Goal: Task Accomplishment & Management: Use online tool/utility

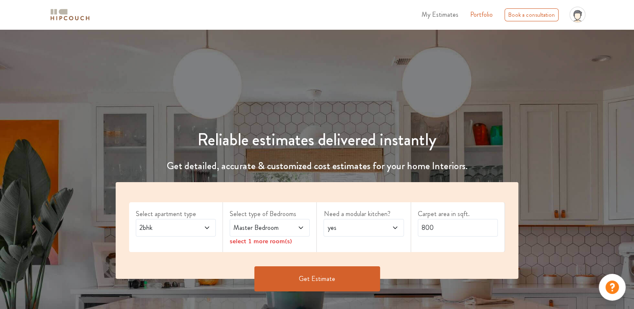
click at [200, 229] on span at bounding box center [201, 228] width 18 height 10
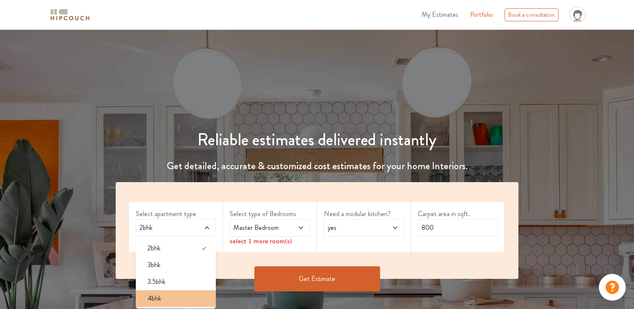
click at [164, 295] on div "4bhk" at bounding box center [178, 299] width 75 height 10
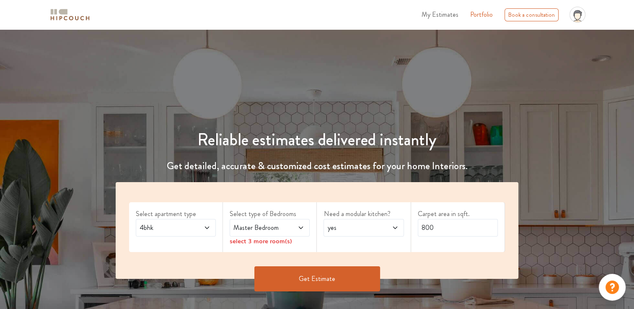
click at [260, 226] on span "Master Bedroom" at bounding box center [259, 228] width 54 height 10
click at [360, 166] on h4 "Get detailed, accurate & customized cost estimates for your home Interiors." at bounding box center [317, 166] width 413 height 12
click at [347, 229] on span "yes" at bounding box center [353, 228] width 54 height 10
click at [404, 137] on h1 "Reliable estimates delivered instantly" at bounding box center [317, 140] width 413 height 20
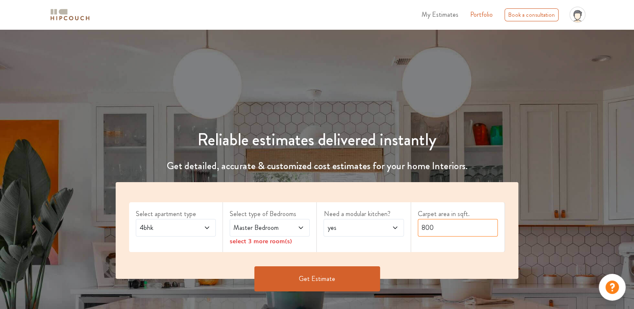
drag, startPoint x: 441, startPoint y: 229, endPoint x: 424, endPoint y: 229, distance: 16.8
click at [424, 229] on input "800" at bounding box center [458, 228] width 80 height 18
click at [423, 228] on input "800" at bounding box center [458, 228] width 80 height 18
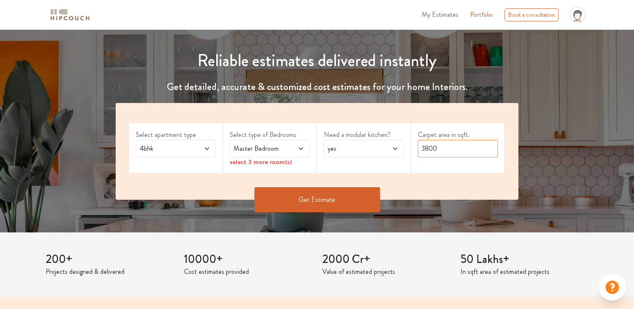
scroll to position [84, 0]
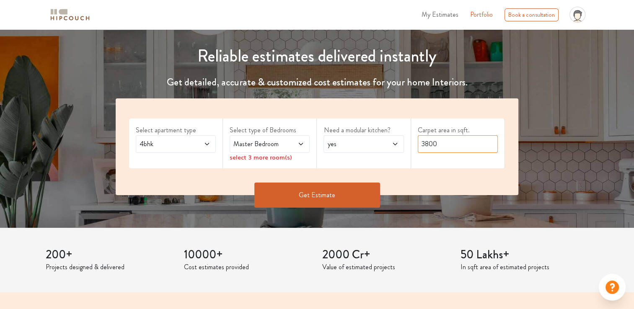
type input "3800"
click at [306, 196] on button "Get Estimate" at bounding box center [317, 195] width 126 height 25
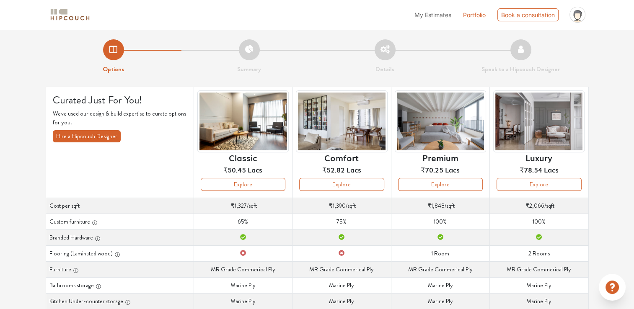
click at [282, 21] on div "My Estimates Portfolio Book a consultation profile pic Upload Boq Logout" at bounding box center [343, 14] width 491 height 23
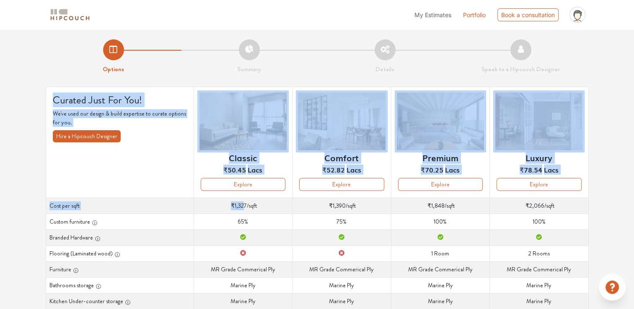
drag, startPoint x: 246, startPoint y: 209, endPoint x: 594, endPoint y: 203, distance: 347.9
click at [594, 203] on div "Options Summary Details Speak to a Hipcouch Designer Curated Just For You! We'v…" at bounding box center [317, 259] width 634 height 460
drag, startPoint x: 594, startPoint y: 203, endPoint x: 521, endPoint y: 209, distance: 72.7
click at [521, 209] on td "Cost per sqft ₹2,066 /sqft" at bounding box center [539, 206] width 98 height 16
click at [560, 208] on td "Cost per sqft ₹2,066 /sqft" at bounding box center [539, 206] width 98 height 16
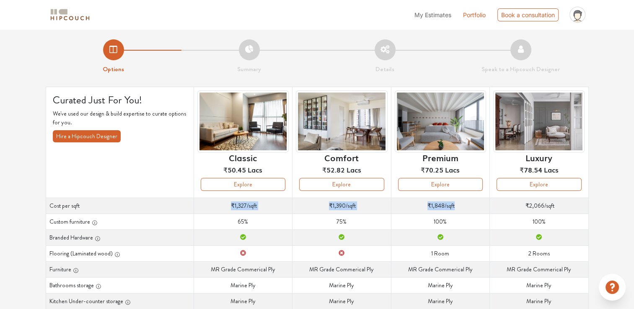
drag, startPoint x: 513, startPoint y: 207, endPoint x: 200, endPoint y: 204, distance: 313.1
click at [200, 204] on tr "Cost per sqft Cost per sqft ₹1,327 /sqft Cost per sqft ₹1,390 /sqft Cost per sq…" at bounding box center [317, 206] width 543 height 16
drag, startPoint x: 200, startPoint y: 204, endPoint x: 247, endPoint y: 215, distance: 48.7
click at [247, 215] on td "Custom furniture 65%" at bounding box center [243, 222] width 98 height 16
click at [251, 207] on td "Cost per sqft ₹1,327 /sqft" at bounding box center [243, 206] width 98 height 16
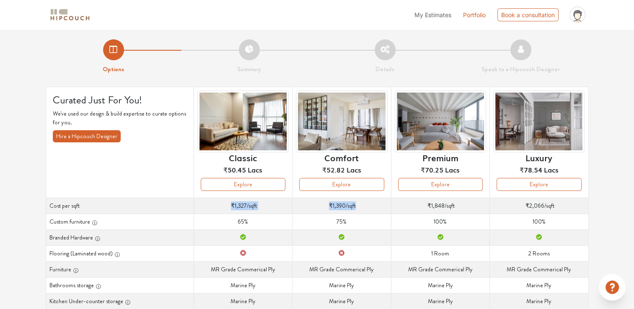
drag, startPoint x: 225, startPoint y: 205, endPoint x: 386, endPoint y: 205, distance: 161.8
click at [386, 205] on tr "Cost per sqft Cost per sqft ₹1,327 /sqft Cost per sqft ₹1,390 /sqft Cost per sq…" at bounding box center [317, 206] width 543 height 16
drag, startPoint x: 386, startPoint y: 205, endPoint x: 428, endPoint y: 208, distance: 42.0
click at [428, 208] on span "₹1,848" at bounding box center [436, 206] width 17 height 8
click at [207, 34] on div "Options Summary Details Speak to a Hipcouch Designer" at bounding box center [317, 51] width 553 height 45
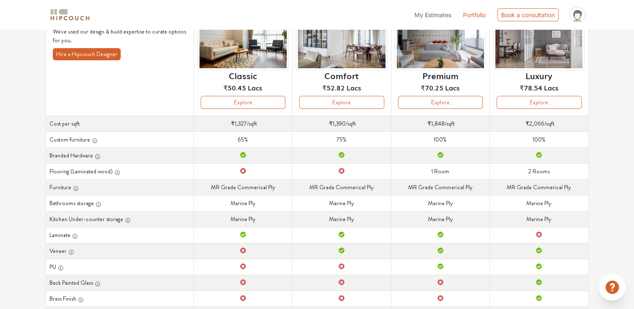
scroll to position [84, 0]
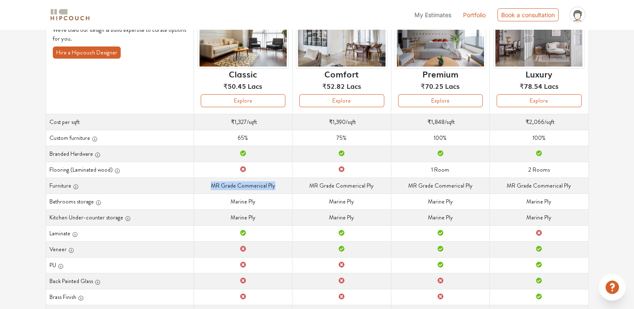
drag, startPoint x: 221, startPoint y: 186, endPoint x: 275, endPoint y: 184, distance: 54.5
click at [275, 184] on td "Furniture MR [PERSON_NAME] Commerical Ply" at bounding box center [243, 186] width 98 height 16
drag, startPoint x: 275, startPoint y: 184, endPoint x: 327, endPoint y: 185, distance: 52.0
click at [327, 185] on td "Furniture MR [PERSON_NAME] Commerical Ply" at bounding box center [342, 186] width 98 height 16
drag, startPoint x: 304, startPoint y: 181, endPoint x: 399, endPoint y: 180, distance: 94.7
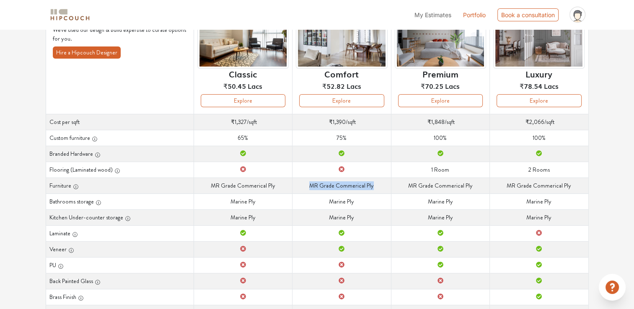
click at [399, 180] on tr "Furniture Furniture MR Grade Commerical Ply Furniture MR Grade Commerical Ply F…" at bounding box center [317, 186] width 543 height 16
drag, startPoint x: 399, startPoint y: 180, endPoint x: 461, endPoint y: 183, distance: 61.7
click at [461, 183] on td "Furniture MR [PERSON_NAME] Commerical Ply" at bounding box center [440, 186] width 98 height 16
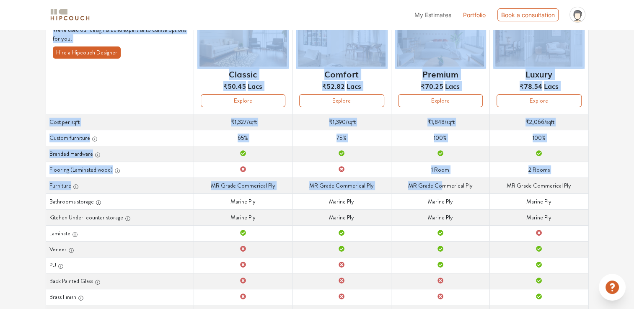
drag, startPoint x: 461, startPoint y: 183, endPoint x: 439, endPoint y: 185, distance: 21.5
click at [439, 185] on div "Curated Just For You! We've used our design & build expertise to curate options…" at bounding box center [317, 204] width 553 height 402
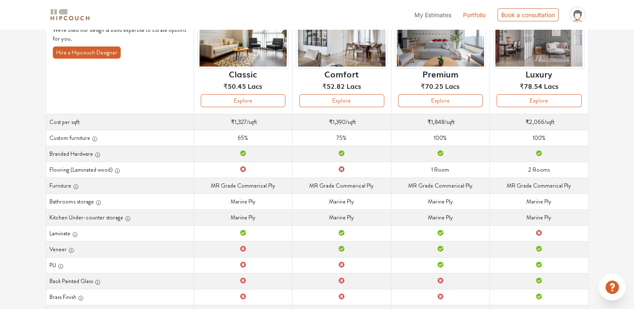
drag, startPoint x: 439, startPoint y: 185, endPoint x: 248, endPoint y: 187, distance: 191.5
click at [286, 188] on td "Furniture MR [PERSON_NAME] Commerical Ply" at bounding box center [243, 186] width 98 height 16
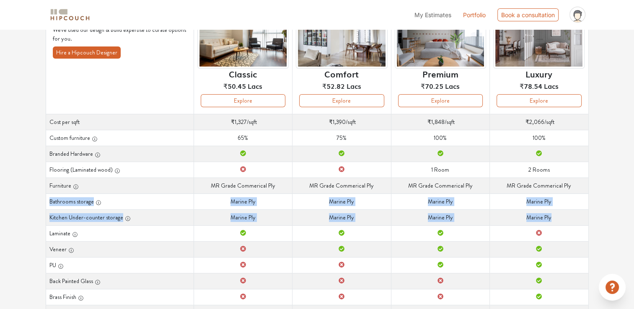
drag, startPoint x: 72, startPoint y: 202, endPoint x: 570, endPoint y: 223, distance: 498.4
click at [570, 223] on tbody "Cost per sqft Cost per sqft ₹1,327 /sqft Cost per sqft ₹1,390 /sqft Cost per sq…" at bounding box center [317, 249] width 543 height 271
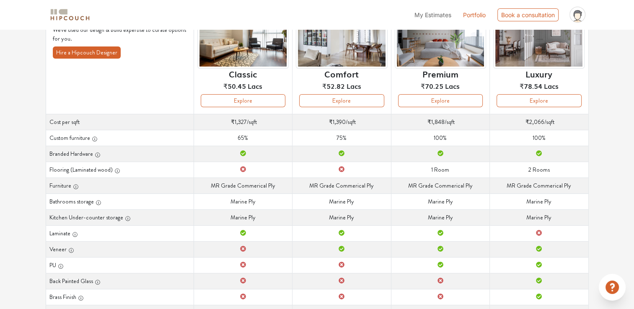
click at [248, 228] on td "Laminate" at bounding box center [243, 233] width 98 height 16
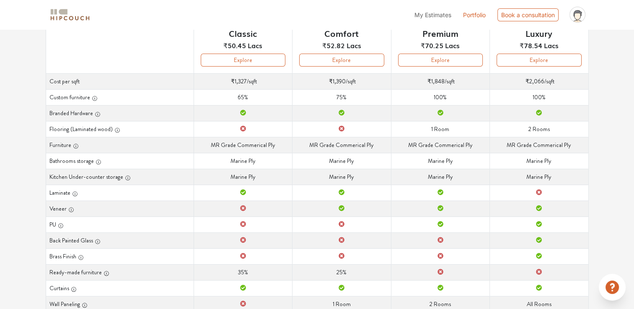
scroll to position [126, 0]
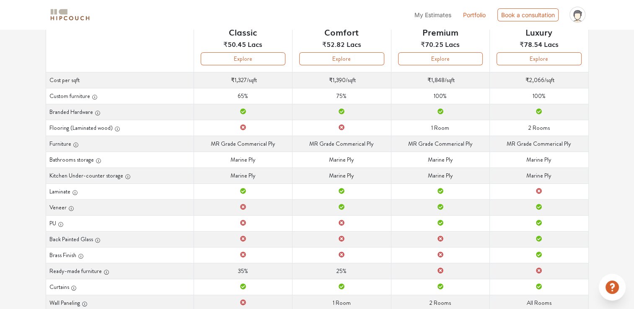
drag, startPoint x: 184, startPoint y: 183, endPoint x: 549, endPoint y: 192, distance: 365.2
click at [549, 192] on tr "Laminate Laminate Laminate Laminate Laminate" at bounding box center [317, 192] width 543 height 16
drag, startPoint x: 538, startPoint y: 192, endPoint x: 122, endPoint y: 189, distance: 415.4
click at [174, 189] on tr "Laminate Laminate Laminate Laminate Laminate" at bounding box center [317, 192] width 543 height 16
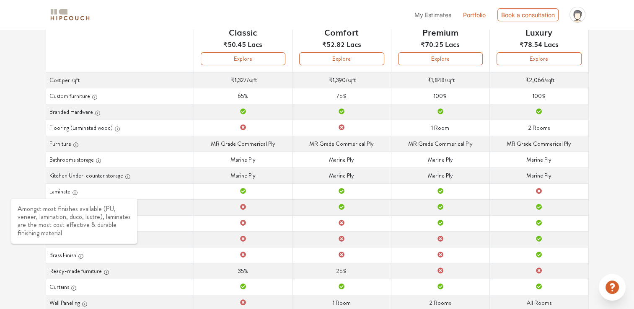
click at [76, 194] on icon "button" at bounding box center [75, 192] width 5 height 5
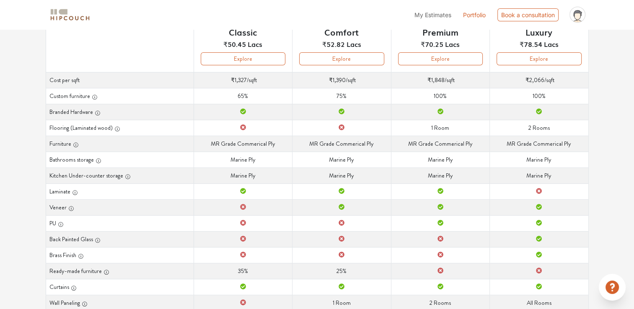
click at [415, 226] on td "PU" at bounding box center [440, 223] width 98 height 16
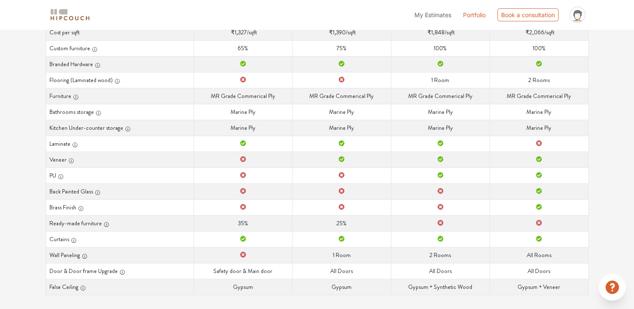
scroll to position [178, 0]
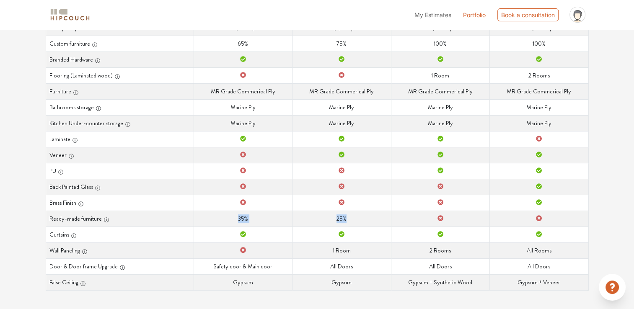
drag, startPoint x: 350, startPoint y: 216, endPoint x: 100, endPoint y: 218, distance: 250.6
click at [100, 218] on tr "Ready-made furniture Ready-made furniture 35% Ready-made furniture 25% Ready-ma…" at bounding box center [317, 219] width 543 height 16
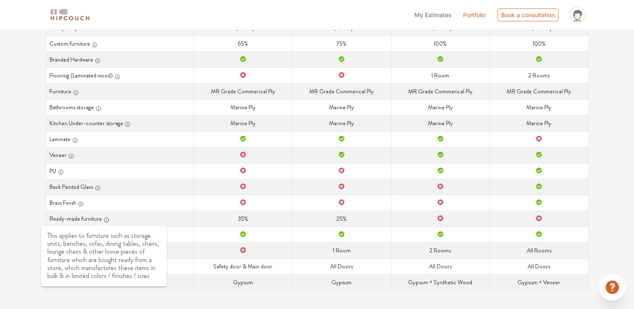
drag, startPoint x: 100, startPoint y: 218, endPoint x: 80, endPoint y: 218, distance: 19.7
click at [80, 218] on th "Ready-made furniture" at bounding box center [120, 219] width 148 height 16
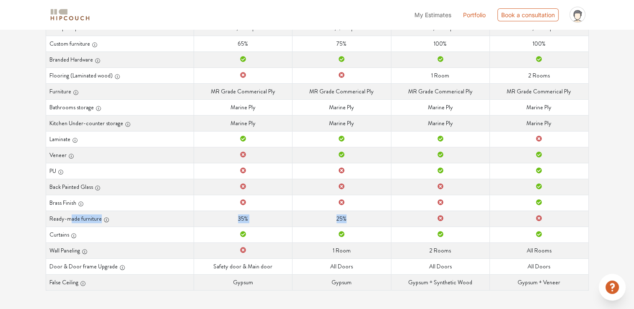
drag, startPoint x: 74, startPoint y: 217, endPoint x: 369, endPoint y: 214, distance: 295.1
click at [369, 214] on tr "Ready-made furniture Ready-made furniture 35% Ready-made furniture 25% Ready-ma…" at bounding box center [317, 219] width 543 height 16
drag, startPoint x: 369, startPoint y: 214, endPoint x: 228, endPoint y: 242, distance: 143.6
click at [242, 243] on td "Wall Paneling" at bounding box center [243, 251] width 98 height 16
drag, startPoint x: 334, startPoint y: 249, endPoint x: 371, endPoint y: 247, distance: 36.9
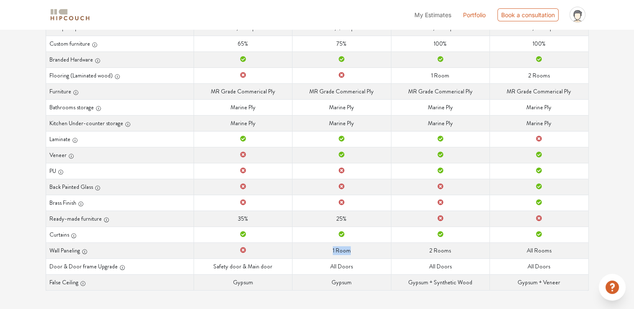
click at [371, 247] on td "Wall Paneling 1 Room" at bounding box center [342, 251] width 98 height 16
drag, startPoint x: 371, startPoint y: 247, endPoint x: 492, endPoint y: 249, distance: 120.3
click at [482, 251] on td "Wall Paneling 2 Rooms" at bounding box center [440, 251] width 98 height 16
click at [507, 248] on td "Wall Paneling All Rooms" at bounding box center [539, 251] width 98 height 16
click at [520, 248] on td "Wall Paneling All Rooms" at bounding box center [539, 251] width 98 height 16
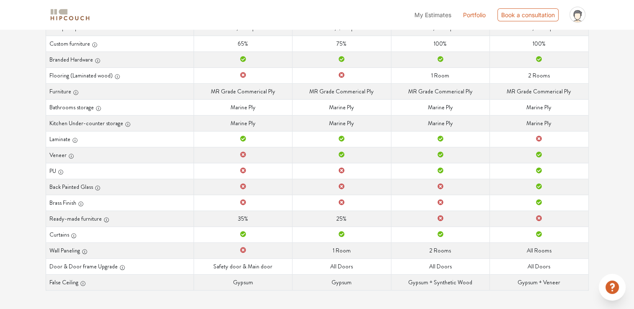
click at [93, 264] on th "Door & Door frame Upgrade" at bounding box center [120, 267] width 148 height 16
click at [119, 265] on icon "button" at bounding box center [122, 268] width 6 height 6
click at [143, 266] on th "Door & Door frame Upgrade" at bounding box center [120, 267] width 148 height 16
drag, startPoint x: 553, startPoint y: 285, endPoint x: 384, endPoint y: 281, distance: 169.0
click at [384, 281] on tr "False Ceiling False Ceiling Gypsum False Ceiling Gypsum False Ceiling Gypsum + …" at bounding box center [317, 283] width 543 height 16
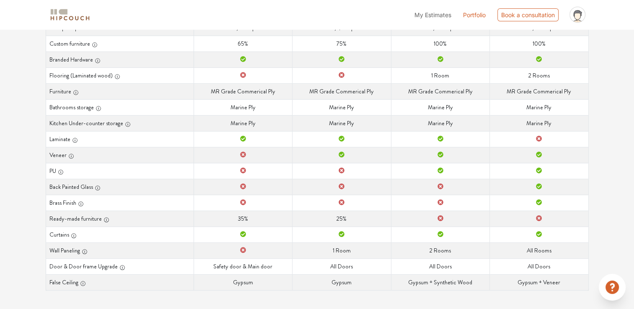
drag, startPoint x: 384, startPoint y: 281, endPoint x: 316, endPoint y: 271, distance: 68.6
click at [316, 271] on td "Door & Door frame Upgrade All Doors" at bounding box center [342, 267] width 98 height 16
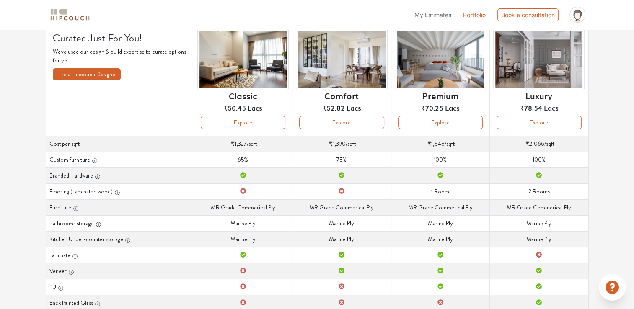
scroll to position [0, 0]
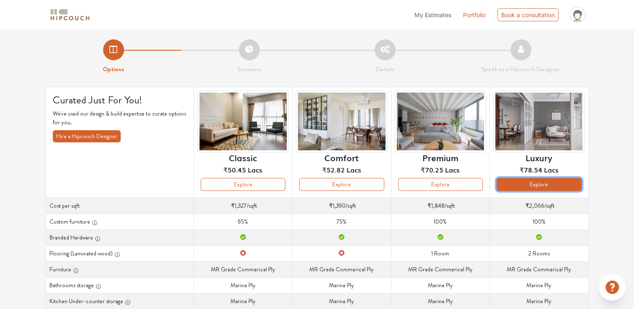
click at [531, 186] on button "Explore" at bounding box center [539, 184] width 85 height 13
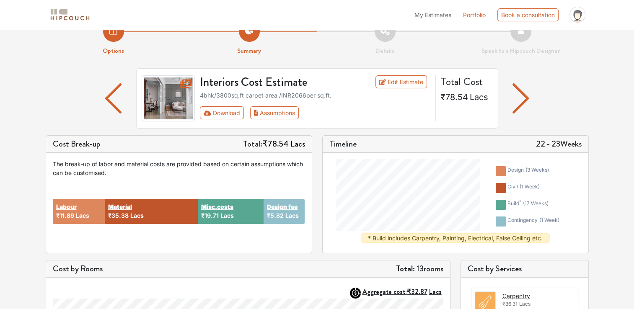
scroll to position [42, 0]
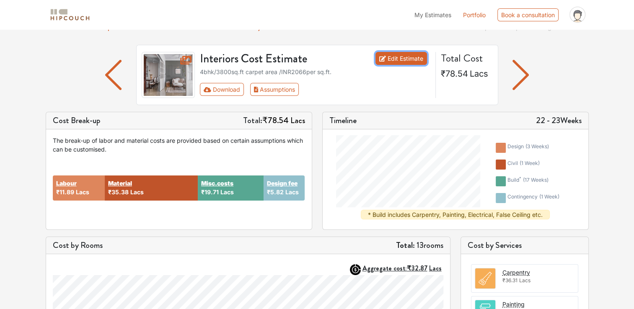
click at [405, 58] on link "Edit Estimate" at bounding box center [402, 58] width 52 height 13
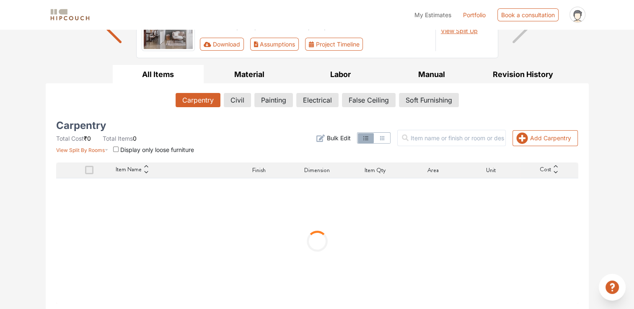
scroll to position [89, 0]
click at [243, 98] on button "Civil" at bounding box center [237, 100] width 26 height 14
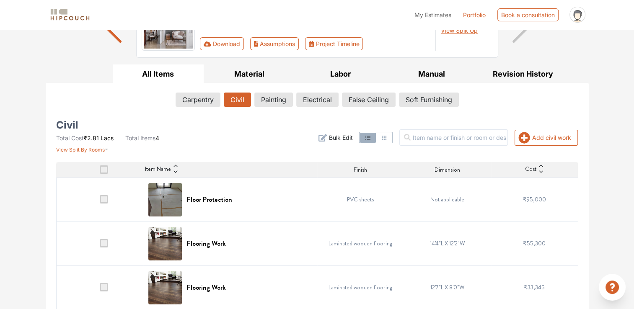
click at [168, 200] on img at bounding box center [165, 200] width 34 height 34
click at [345, 138] on span "Bulk Edit" at bounding box center [341, 137] width 24 height 9
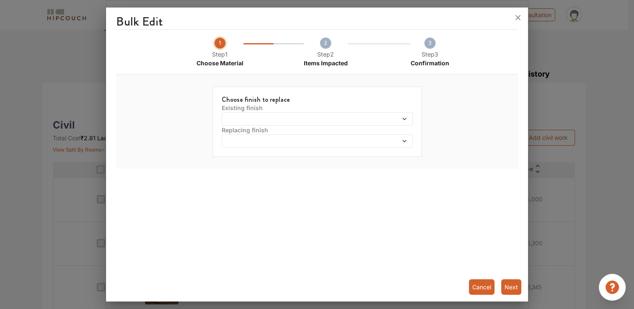
click at [249, 117] on span at bounding box center [293, 119] width 138 height 6
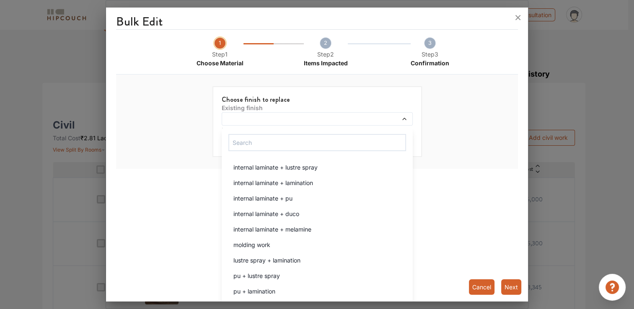
click at [455, 110] on div "Choose finish to replace Existing finish internal laminate + lustre spray inter…" at bounding box center [316, 122] width 385 height 88
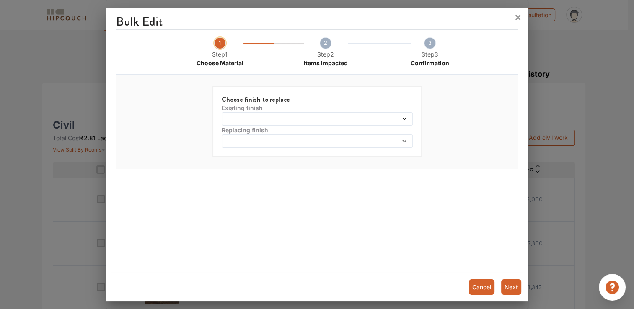
click at [487, 285] on button "Cancel" at bounding box center [482, 288] width 26 height 16
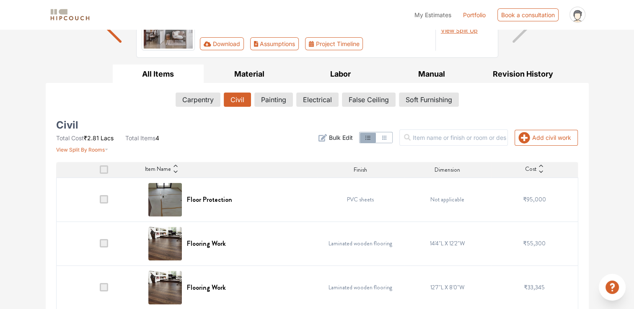
click at [100, 202] on span at bounding box center [104, 199] width 8 height 8
click at [100, 202] on input "checkbox" at bounding box center [100, 202] width 0 height 0
click at [102, 200] on span at bounding box center [104, 199] width 8 height 8
click at [100, 202] on input "checkbox" at bounding box center [100, 202] width 0 height 0
click at [168, 201] on img at bounding box center [165, 200] width 34 height 34
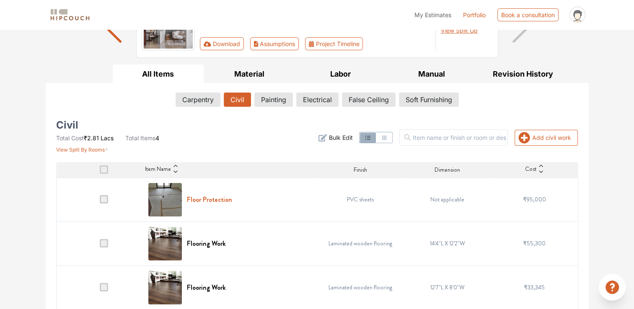
click at [210, 199] on h6 "Floor Protection" at bounding box center [209, 200] width 45 height 8
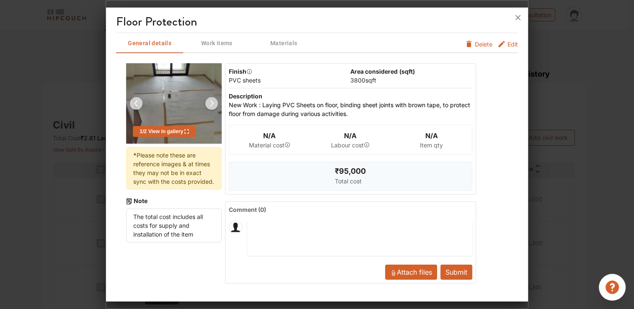
scroll to position [0, 0]
click at [163, 218] on li "The total cost includes all costs for supply and installation of the item" at bounding box center [174, 226] width 96 height 34
click at [155, 173] on span "Please note these are reference images & at times they may not be in exact sync…" at bounding box center [173, 169] width 81 height 34
click at [156, 161] on span "Please note these are reference images & at times they may not be in exact sync…" at bounding box center [173, 169] width 81 height 34
click at [331, 125] on div "N/A Labour cost" at bounding box center [350, 139] width 81 height 29
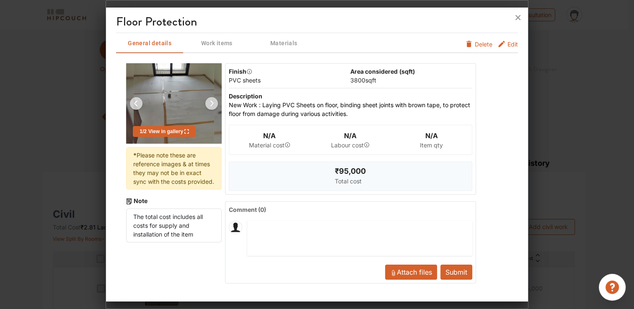
click at [340, 93] on div "Description" at bounding box center [351, 96] width 244 height 9
click at [419, 124] on div "N/A Material cost N/A Labour cost N/A Item qty" at bounding box center [351, 140] width 244 height 37
click at [505, 45] on icon "furniture info tabs" at bounding box center [502, 44] width 8 height 8
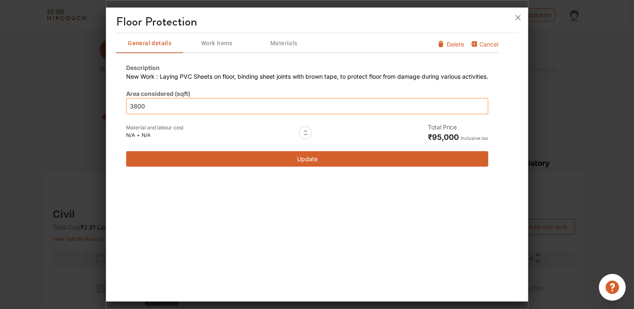
drag, startPoint x: 174, startPoint y: 109, endPoint x: 114, endPoint y: 109, distance: 59.9
click at [114, 109] on div "Floor Protection General details Work items Materials Cancel Delete Description…" at bounding box center [317, 156] width 422 height 290
type input "4"
type input "45"
type input "4"
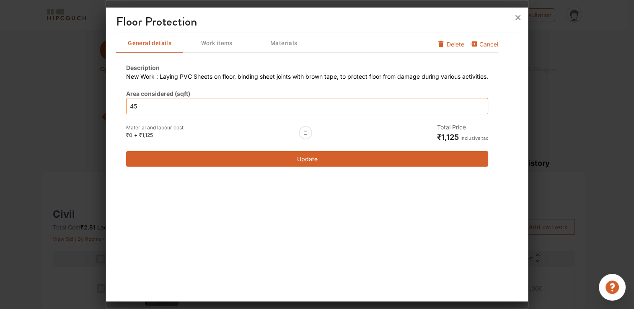
type input "4"
type input "3"
type input "30"
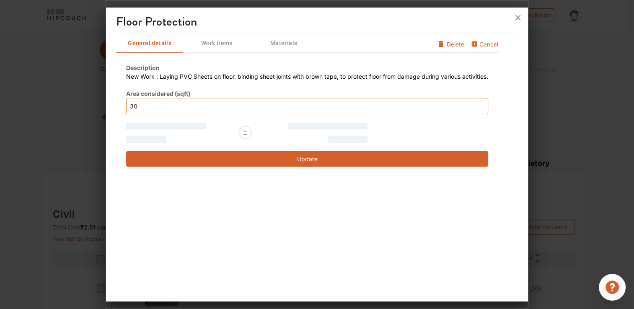
type input "300"
type input "3000"
type input "300"
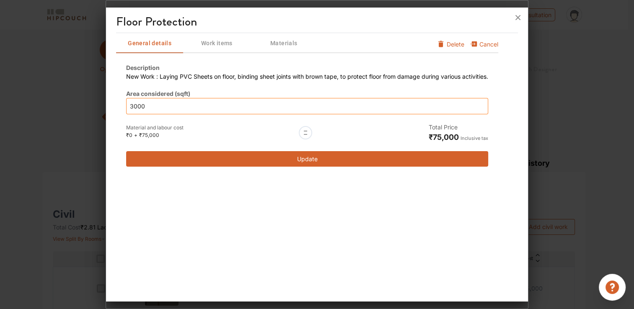
type input "300"
type input "30"
type input "3"
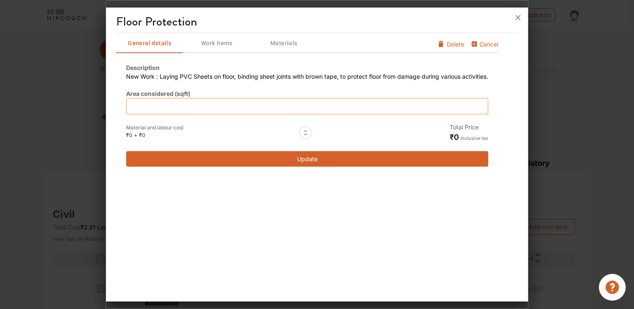
type input "1"
type input "10"
type input "100"
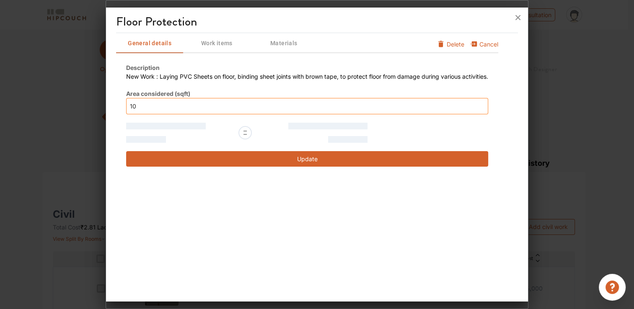
type input "100"
type input "1000"
type input "10000"
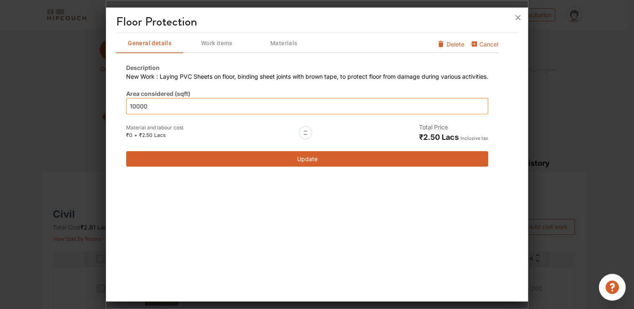
type input "1000"
type input "1"
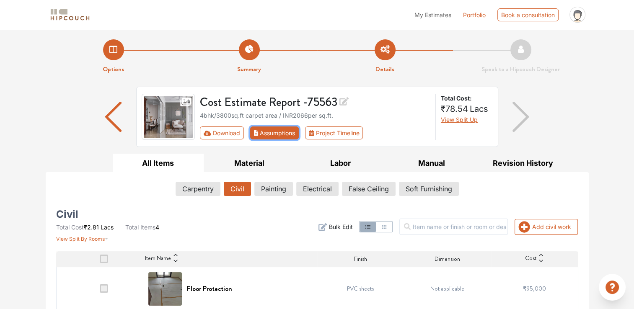
click at [281, 134] on button "Assumptions" at bounding box center [274, 133] width 49 height 13
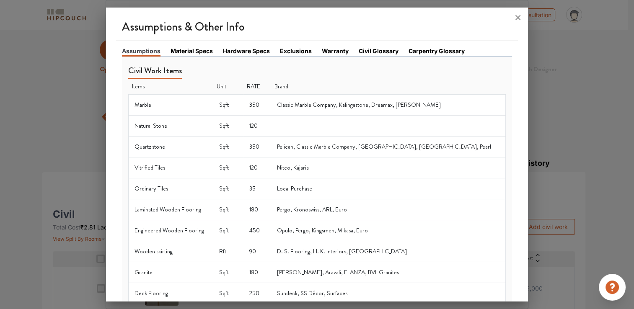
click at [189, 54] on link "Material Specs" at bounding box center [192, 51] width 42 height 9
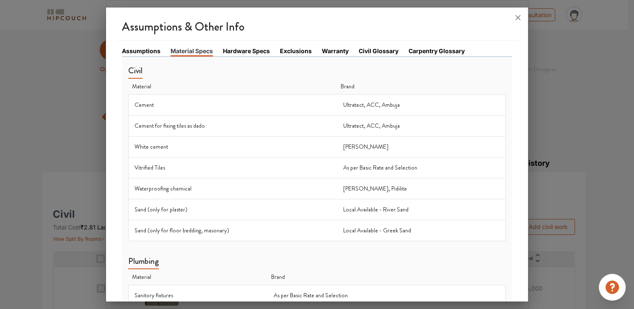
click at [233, 50] on link "Hardware Specs" at bounding box center [246, 51] width 47 height 9
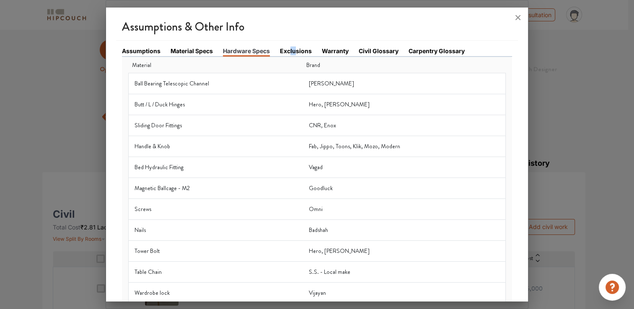
click at [295, 48] on div "Assumptions Material Specs Hardware Specs Exclusions Warranty Civil Glossary Ca…" at bounding box center [317, 252] width 402 height 423
drag, startPoint x: 295, startPoint y: 48, endPoint x: 303, endPoint y: 51, distance: 8.5
click at [302, 51] on link "Exclusions" at bounding box center [296, 51] width 32 height 9
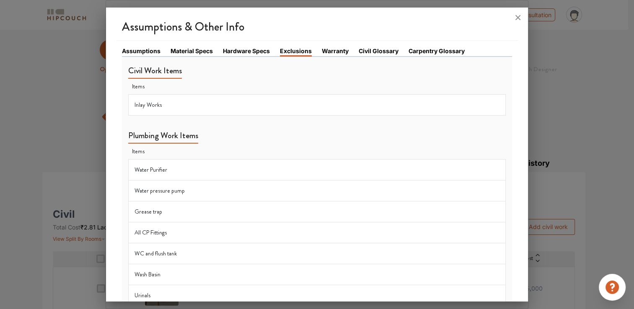
drag, startPoint x: 303, startPoint y: 51, endPoint x: 289, endPoint y: 49, distance: 13.5
click at [292, 54] on link "Exclusions" at bounding box center [296, 52] width 32 height 10
click at [361, 47] on link "Civil Glossary" at bounding box center [379, 51] width 40 height 9
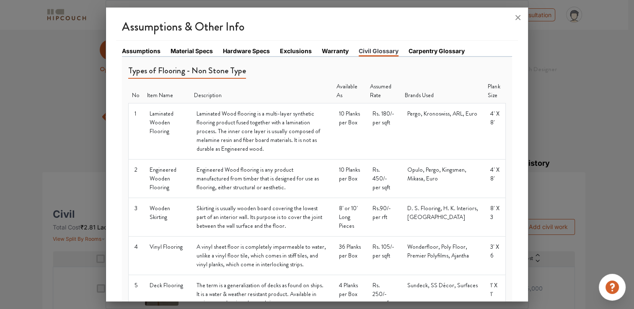
click at [337, 49] on link "Warranty" at bounding box center [335, 51] width 27 height 9
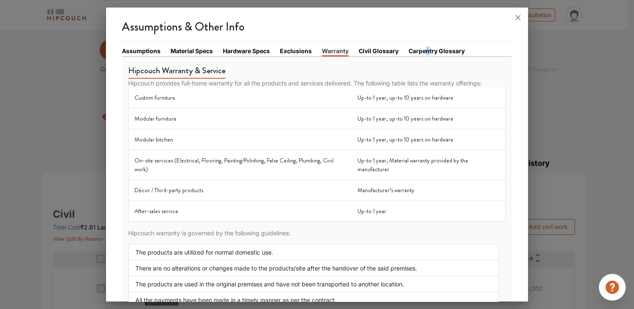
click at [427, 49] on link "Carpentry Glossary" at bounding box center [437, 51] width 56 height 9
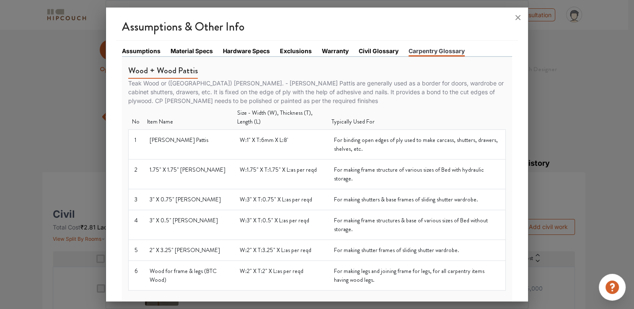
drag, startPoint x: 428, startPoint y: 49, endPoint x: 355, endPoint y: 55, distance: 73.2
click at [355, 55] on li "Warranty" at bounding box center [340, 52] width 37 height 10
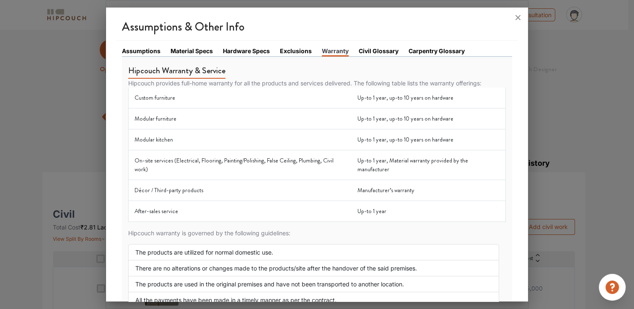
click at [430, 50] on link "Carpentry Glossary" at bounding box center [437, 51] width 56 height 9
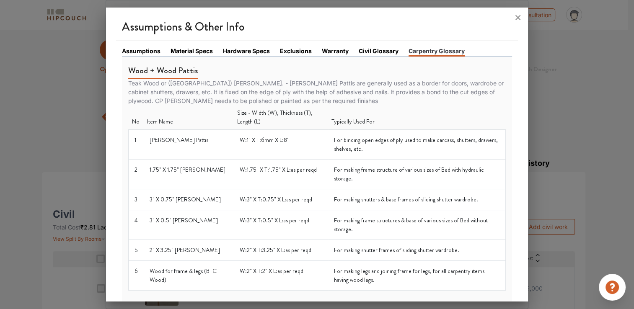
click at [344, 23] on div at bounding box center [317, 18] width 422 height 20
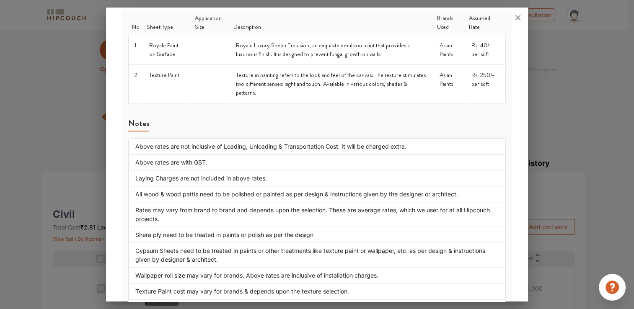
scroll to position [1026, 0]
click at [154, 170] on li "Laying Charges are not included in above rates." at bounding box center [317, 178] width 378 height 16
click at [158, 170] on li "Laying Charges are not included in above rates." at bounding box center [317, 178] width 378 height 16
click at [225, 170] on li "Laying Charges are not included in above rates." at bounding box center [317, 178] width 378 height 16
drag, startPoint x: 276, startPoint y: 155, endPoint x: 256, endPoint y: 157, distance: 20.6
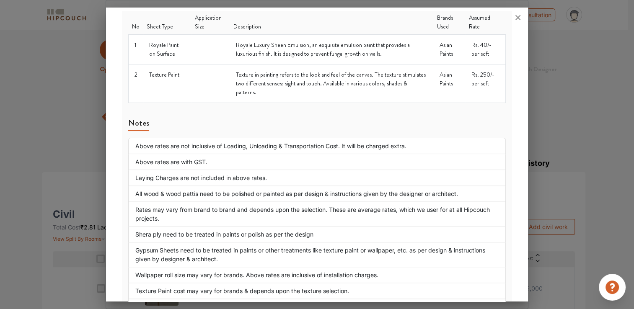
click at [277, 170] on li "Laying Charges are not included in above rates." at bounding box center [317, 178] width 378 height 16
drag, startPoint x: 205, startPoint y: 153, endPoint x: 168, endPoint y: 143, distance: 38.2
click at [168, 143] on ul "Above rates are not inclusive of Loading, Unloading & Transportation Cost. It w…" at bounding box center [317, 226] width 378 height 177
drag, startPoint x: 168, startPoint y: 143, endPoint x: 156, endPoint y: 143, distance: 11.8
click at [156, 154] on li "Above rates are with GST." at bounding box center [317, 162] width 378 height 16
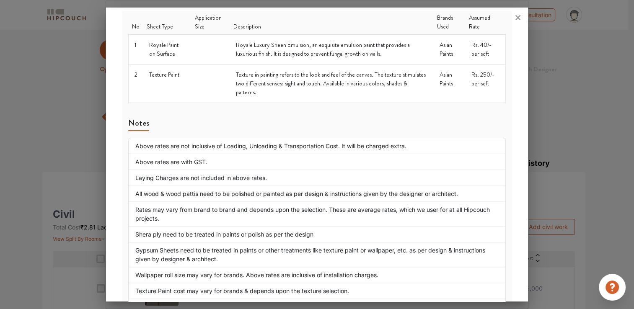
click at [153, 170] on li "Laying Charges are not included in above rates." at bounding box center [317, 178] width 378 height 16
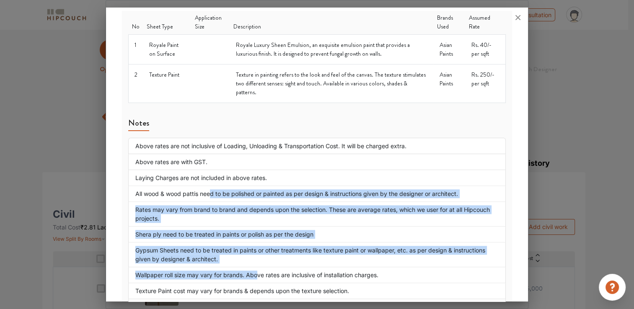
drag, startPoint x: 213, startPoint y: 179, endPoint x: 257, endPoint y: 244, distance: 78.5
click at [257, 244] on ul "Above rates are not inclusive of Loading, Unloading & Transportation Cost. It w…" at bounding box center [317, 226] width 378 height 177
drag, startPoint x: 257, startPoint y: 244, endPoint x: 257, endPoint y: 258, distance: 13.4
click at [257, 267] on li "Wallpaper roll size may vary for brands. Above rates are inclusive of installat…" at bounding box center [317, 275] width 378 height 16
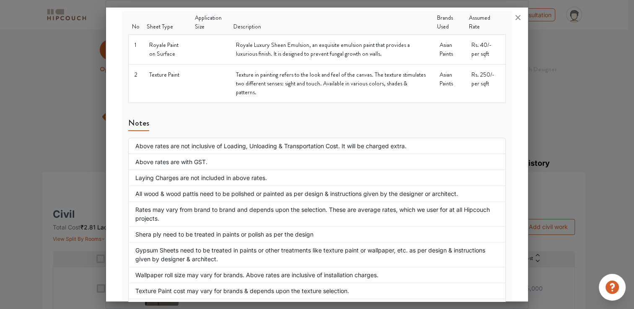
click at [260, 283] on li "Texture Paint cost may vary for brands & depends upon the texture selection." at bounding box center [317, 291] width 378 height 16
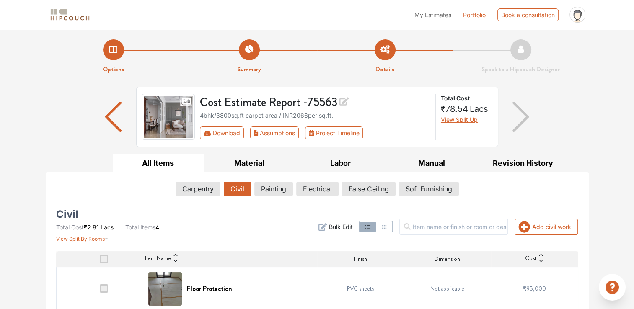
click at [74, 150] on div "Cost Estimate Report - 75563 4bhk / 3800 sq.ft carpet area / INR 2066 per sq.ft…" at bounding box center [317, 120] width 543 height 67
click at [324, 135] on button "Project Timeline" at bounding box center [334, 133] width 58 height 13
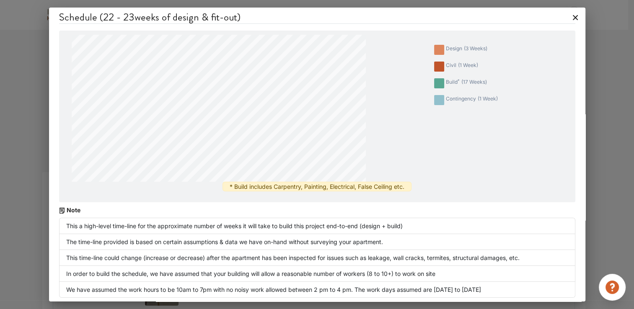
click at [509, 126] on div "design ( 3 weeks ) civil ( 1 week ) build * ( 17 weeks ) contingency ( 1 week )" at bounding box center [469, 108] width 203 height 147
drag, startPoint x: 265, startPoint y: 182, endPoint x: 371, endPoint y: 184, distance: 105.6
click at [371, 184] on div "* Build includes Carpentry, Painting, Electrical, False Ceiling etc." at bounding box center [317, 187] width 189 height 10
drag, startPoint x: 371, startPoint y: 184, endPoint x: 422, endPoint y: 184, distance: 52.0
click at [422, 184] on div "design ( 3 weeks ) civil ( 1 week ) build * ( 17 weeks ) contingency ( 1 week )…" at bounding box center [317, 116] width 508 height 163
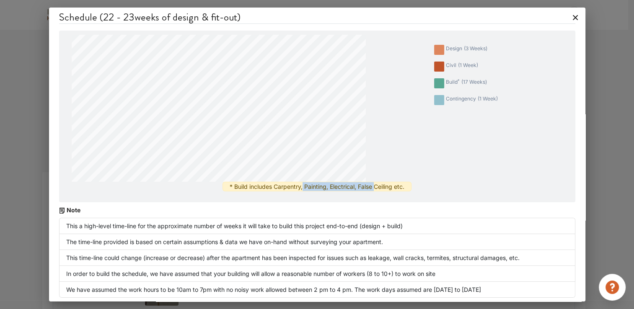
drag, startPoint x: 373, startPoint y: 187, endPoint x: 294, endPoint y: 187, distance: 79.2
click at [294, 187] on div "* Build includes Carpentry, Painting, Electrical, False Ceiling etc." at bounding box center [317, 187] width 189 height 10
drag, startPoint x: 294, startPoint y: 187, endPoint x: 282, endPoint y: 186, distance: 11.8
click at [282, 186] on div "* Build includes Carpentry, Painting, Electrical, False Ceiling etc." at bounding box center [317, 187] width 189 height 10
click at [263, 189] on div "* Build includes Carpentry, Painting, Electrical, False Ceiling etc." at bounding box center [317, 187] width 189 height 10
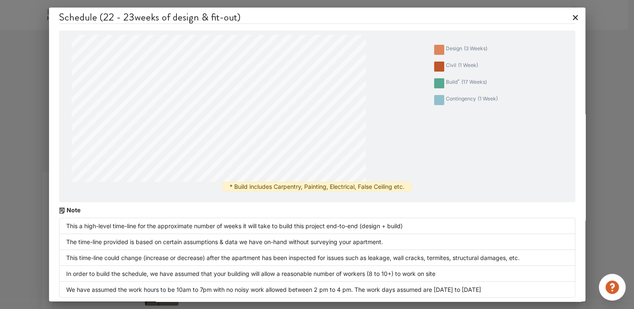
scroll to position [2, 0]
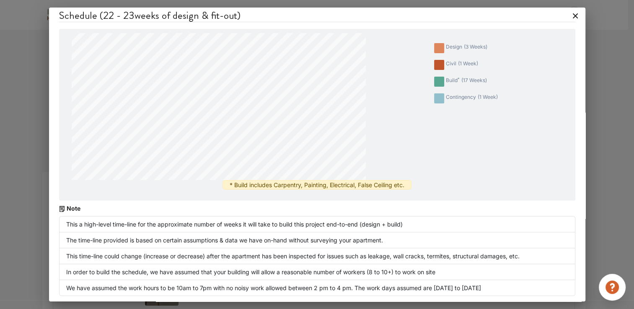
click at [90, 240] on li "The time-line provided is based on certain assumptions & data we have on-hand w…" at bounding box center [317, 241] width 516 height 16
drag, startPoint x: 119, startPoint y: 228, endPoint x: 140, endPoint y: 231, distance: 22.0
click at [140, 231] on li "This a high-level time-line for the approximate number of weeks it will take to…" at bounding box center [317, 224] width 516 height 16
drag, startPoint x: 140, startPoint y: 231, endPoint x: 95, endPoint y: 237, distance: 45.7
click at [95, 237] on li "The time-line provided is based on certain assumptions & data we have on-hand w…" at bounding box center [317, 241] width 516 height 16
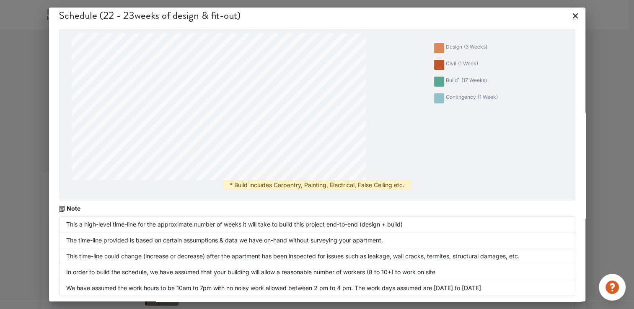
drag, startPoint x: 95, startPoint y: 237, endPoint x: 227, endPoint y: 231, distance: 131.7
click at [227, 231] on ul "This a high-level time-line for the approximate number of weeks it will take to…" at bounding box center [317, 256] width 516 height 80
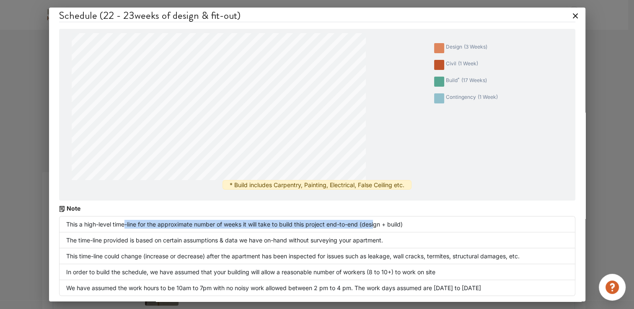
drag, startPoint x: 125, startPoint y: 218, endPoint x: 376, endPoint y: 219, distance: 250.6
click at [376, 219] on li "This a high-level time-line for the approximate number of weeks it will take to…" at bounding box center [317, 224] width 516 height 16
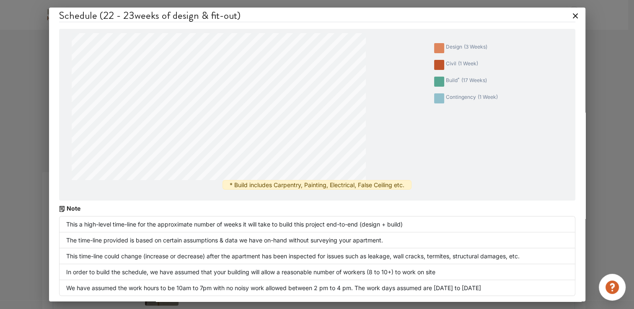
click at [259, 233] on li "The time-line provided is based on certain assumptions & data we have on-hand w…" at bounding box center [317, 241] width 516 height 16
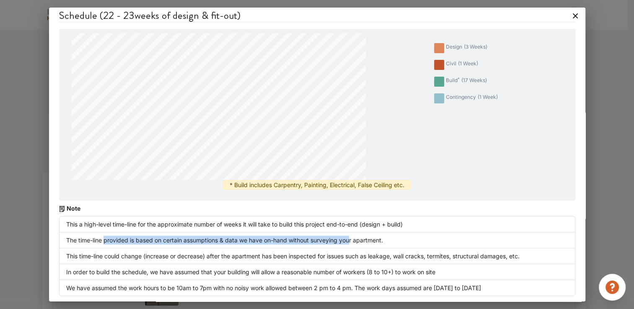
drag, startPoint x: 106, startPoint y: 241, endPoint x: 351, endPoint y: 243, distance: 245.6
click at [351, 243] on li "The time-line provided is based on certain assumptions & data we have on-hand w…" at bounding box center [317, 241] width 516 height 16
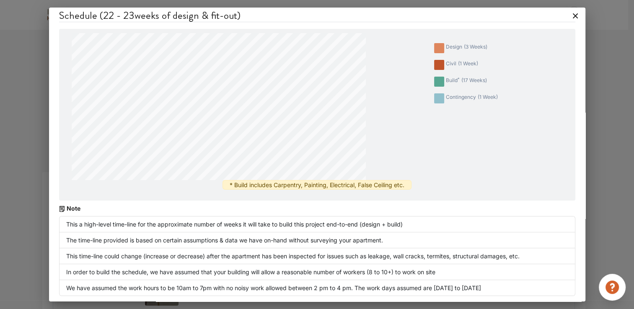
click at [129, 262] on li "This time-line could change (increase or decrease) after the apartment has been…" at bounding box center [317, 257] width 516 height 16
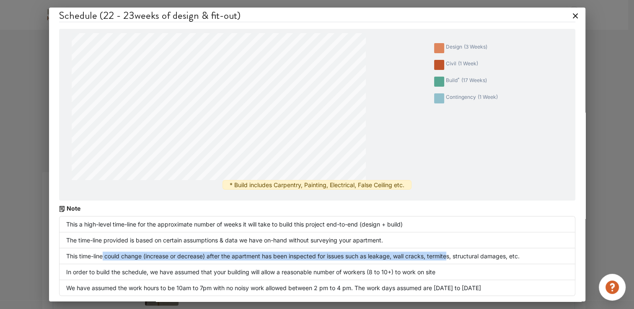
drag, startPoint x: 103, startPoint y: 258, endPoint x: 451, endPoint y: 254, distance: 348.3
click at [451, 254] on li "This time-line could change (increase or decrease) after the apartment has been…" at bounding box center [317, 257] width 516 height 16
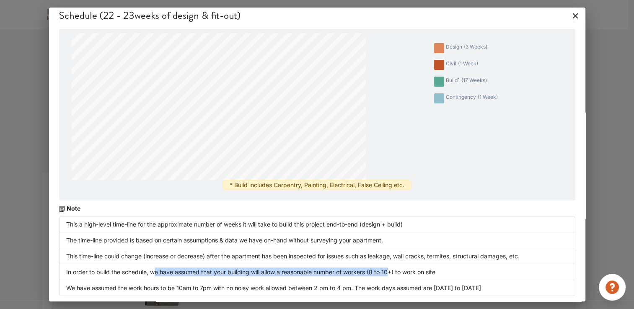
drag, startPoint x: 451, startPoint y: 254, endPoint x: 149, endPoint y: 277, distance: 302.6
click at [149, 277] on li "In order to build the schedule, we have assumed that your building will allow a…" at bounding box center [317, 272] width 516 height 16
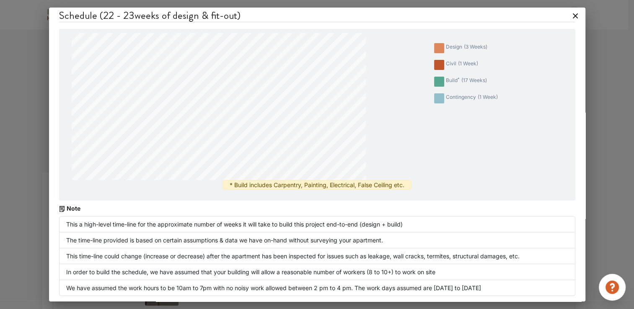
drag, startPoint x: 149, startPoint y: 277, endPoint x: 131, endPoint y: 273, distance: 18.8
click at [131, 273] on li "In order to build the schedule, we have assumed that your building will allow a…" at bounding box center [317, 272] width 516 height 16
click at [105, 273] on li "In order to build the schedule, we have assumed that your building will allow a…" at bounding box center [317, 272] width 516 height 16
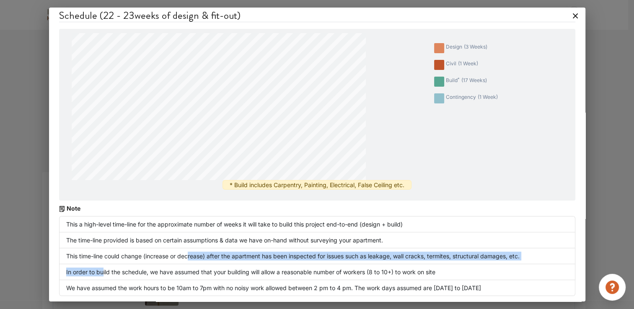
drag, startPoint x: 102, startPoint y: 274, endPoint x: 189, endPoint y: 262, distance: 87.5
click at [189, 262] on ul "This a high-level time-line for the approximate number of weeks it will take to…" at bounding box center [317, 256] width 516 height 80
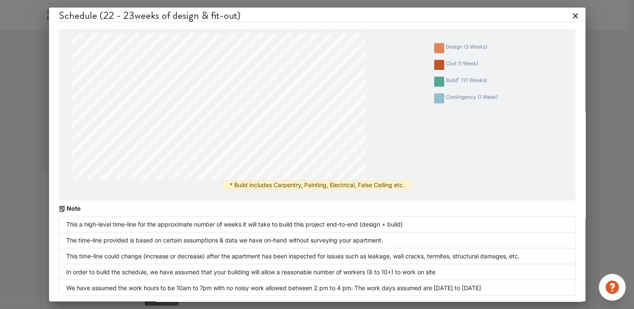
drag, startPoint x: 189, startPoint y: 262, endPoint x: 139, endPoint y: 268, distance: 50.2
click at [139, 268] on li "In order to build the schedule, we have assumed that your building will allow a…" at bounding box center [317, 272] width 516 height 16
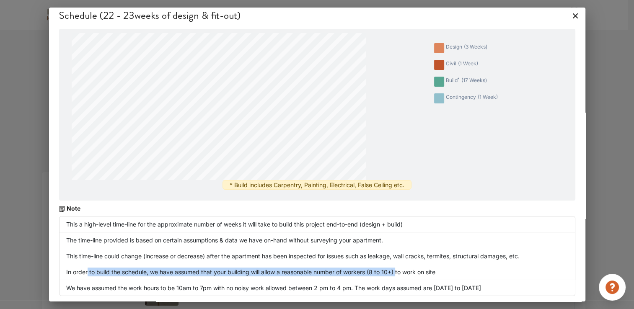
drag, startPoint x: 87, startPoint y: 273, endPoint x: 398, endPoint y: 264, distance: 311.1
click at [398, 264] on li "In order to build the schedule, we have assumed that your building will allow a…" at bounding box center [317, 272] width 516 height 16
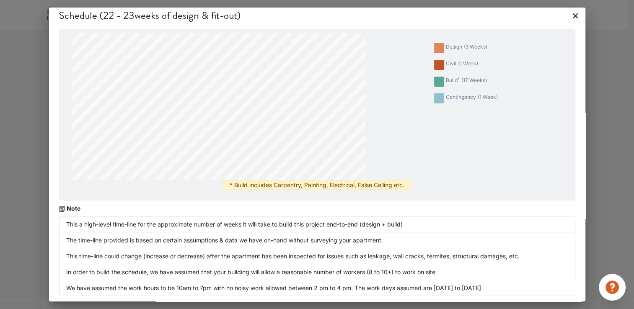
click at [625, 175] on div "Schedule ( 22 - 23 weeks of design & fit-out) design ( 3 weeks ) civil ( 1 week…" at bounding box center [317, 154] width 634 height 309
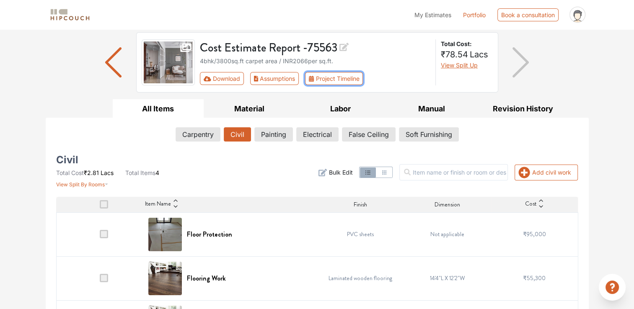
scroll to position [0, 0]
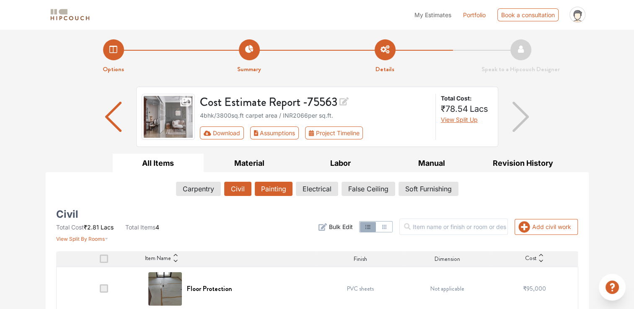
click at [275, 191] on button "Painting" at bounding box center [274, 189] width 38 height 14
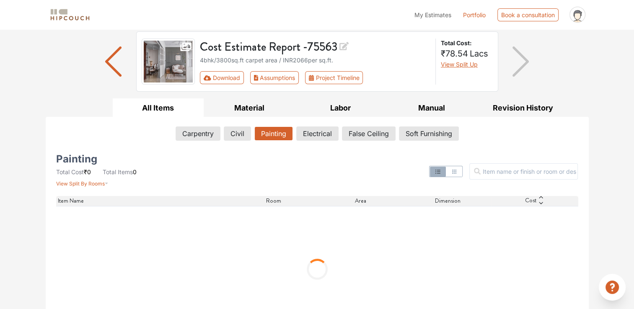
scroll to position [84, 0]
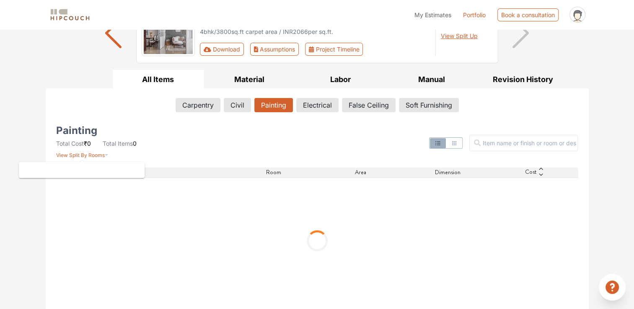
click at [83, 155] on span "View Split By Rooms" at bounding box center [80, 155] width 49 height 6
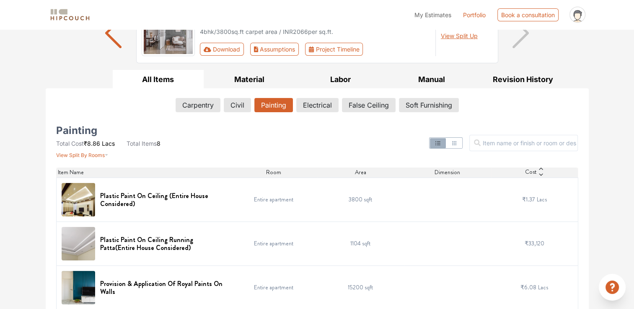
click at [94, 148] on button "View Split By Rooms" at bounding box center [82, 153] width 52 height 11
click at [226, 141] on div "Painting Total Cost ₹8.86 Lacs Total Items 8 View Split By Rooms" at bounding box center [139, 143] width 177 height 32
click at [89, 151] on button "View Split By Rooms" at bounding box center [82, 153] width 52 height 11
click at [105, 155] on icon "button" at bounding box center [107, 153] width 4 height 10
click at [322, 106] on button "Electrical" at bounding box center [317, 105] width 41 height 14
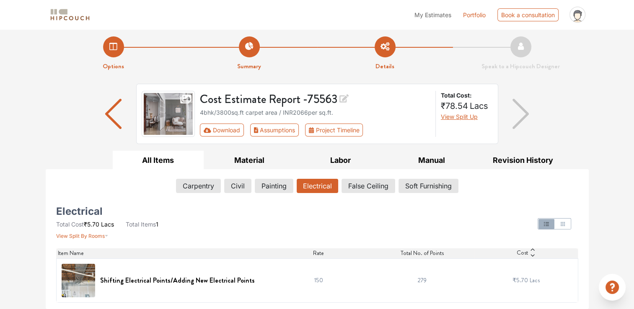
scroll to position [2, 0]
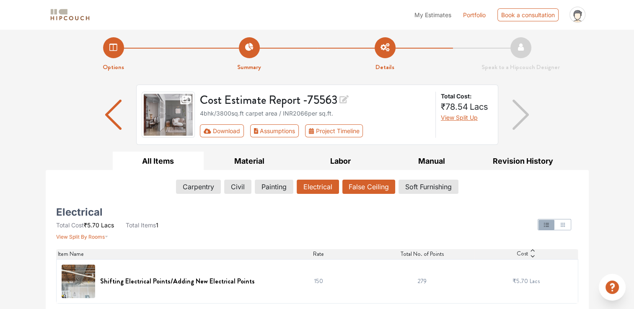
click at [356, 185] on button "False Ceiling" at bounding box center [368, 187] width 53 height 14
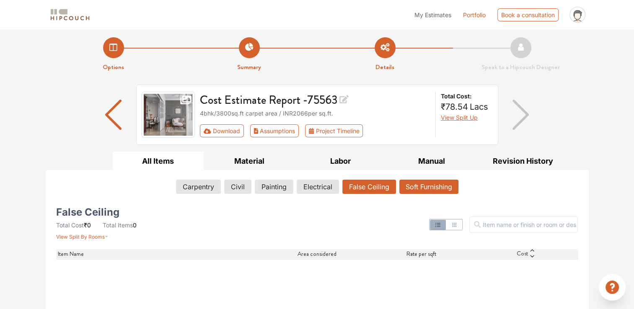
click at [436, 184] on button "Soft Furnishing" at bounding box center [428, 187] width 59 height 14
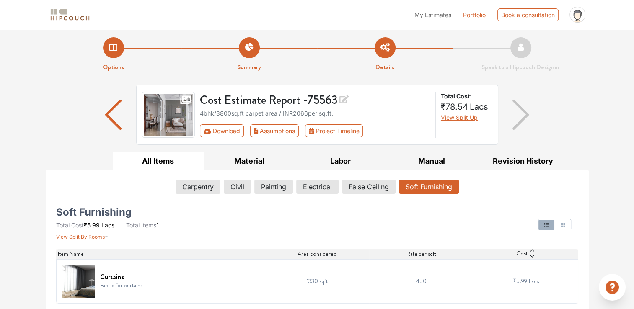
click at [345, 222] on div at bounding box center [405, 225] width 355 height 32
click at [600, 186] on div "Options Summary Details Speak to a Hipcouch Designer Cost Estimate Report - 755…" at bounding box center [317, 168] width 634 height 283
click at [565, 90] on div "Cost Estimate Report - 75563 4bhk / 3800 sq.ft carpet area / INR 2066 per sq.ft…" at bounding box center [317, 118] width 543 height 67
click at [184, 190] on button "Carpentry" at bounding box center [198, 187] width 44 height 14
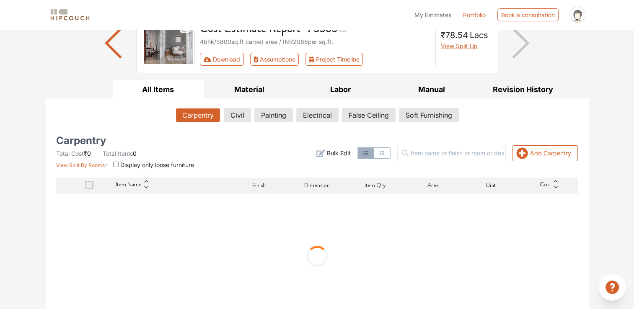
scroll to position [89, 0]
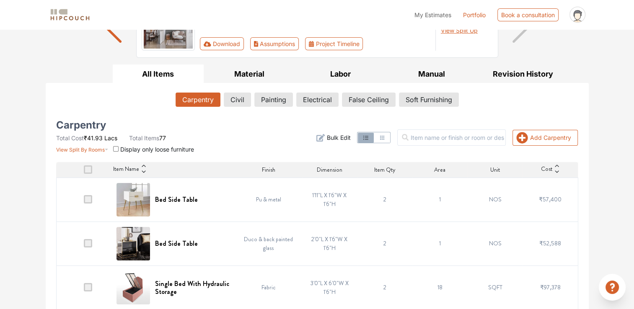
click at [258, 140] on div "Add Carpentry Filter Bulk Edit" at bounding box center [405, 138] width 355 height 32
click at [221, 148] on div "Carpentry Total Cost ₹41.93 Lacs Total Items 77 View Split By Rooms Display onl…" at bounding box center [139, 138] width 167 height 32
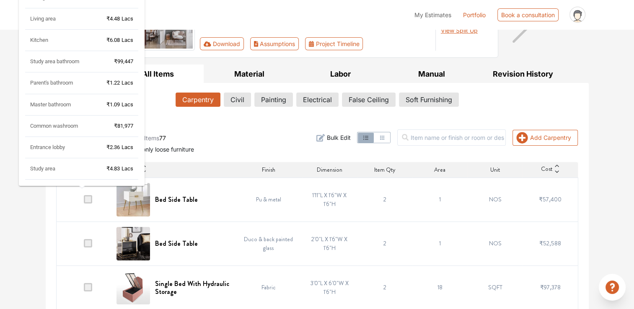
click at [95, 151] on div "Entrance lobby ₹2.36 Lacs" at bounding box center [81, 151] width 113 height 15
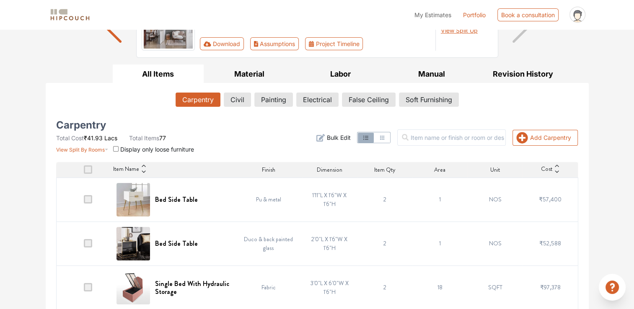
click at [114, 147] on input "checkbox" at bounding box center [115, 148] width 5 height 5
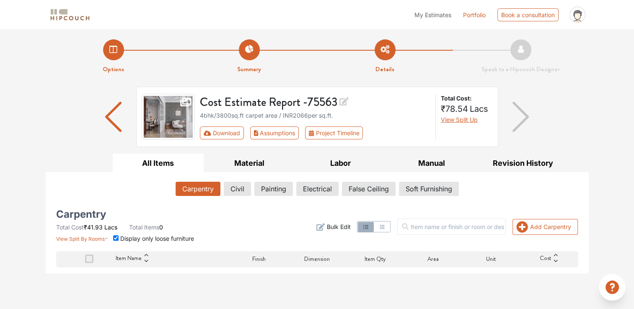
scroll to position [0, 0]
click at [115, 236] on input "checkbox" at bounding box center [115, 238] width 5 height 5
checkbox input "false"
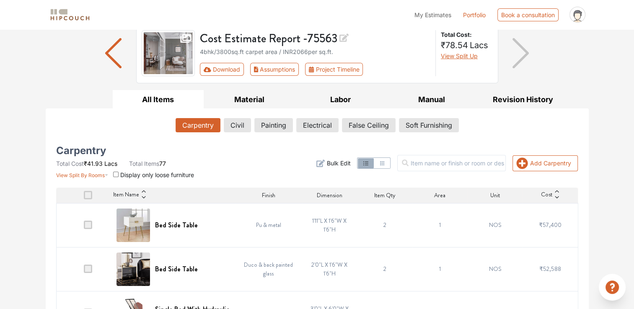
scroll to position [84, 0]
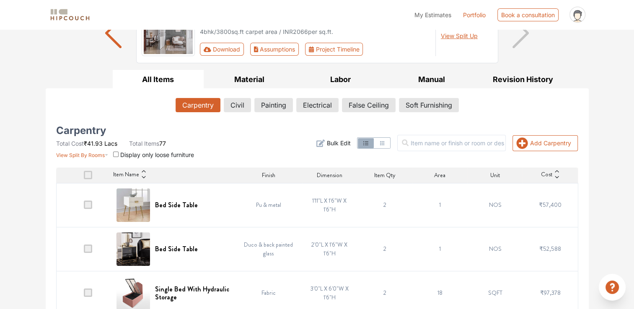
click at [89, 203] on span at bounding box center [88, 205] width 8 height 8
click at [84, 207] on input "checkbox" at bounding box center [84, 207] width 0 height 0
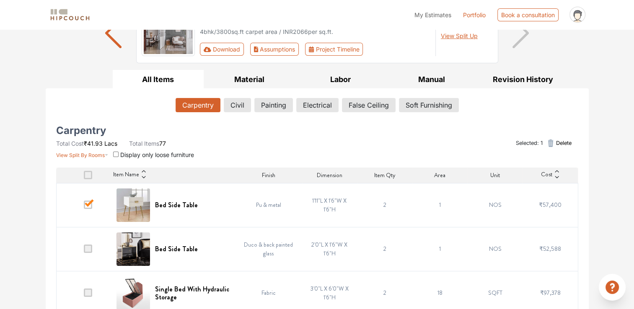
click at [86, 205] on span at bounding box center [88, 205] width 8 height 8
click at [84, 207] on input "checkbox" at bounding box center [84, 207] width 0 height 0
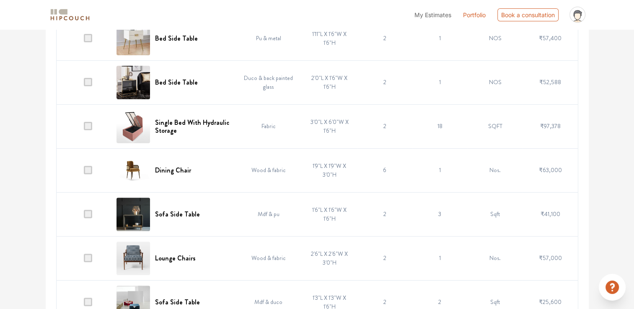
scroll to position [335, 0]
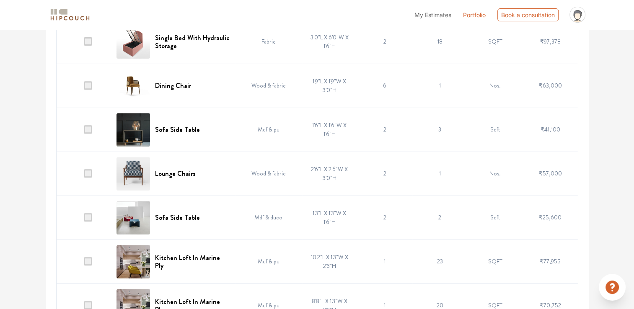
click at [431, 175] on td "1" at bounding box center [439, 174] width 55 height 44
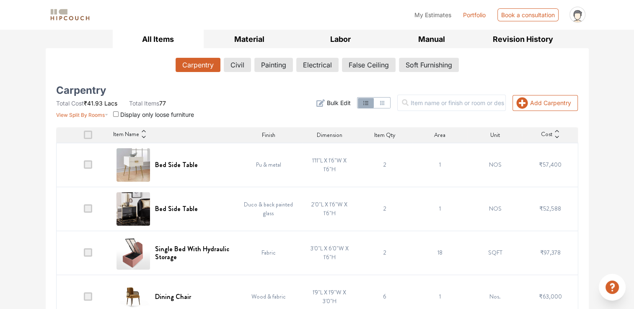
scroll to position [126, 0]
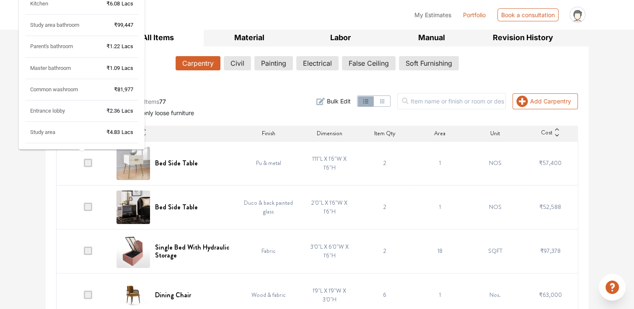
click at [47, 113] on div "Entrance lobby" at bounding box center [47, 111] width 35 height 8
drag, startPoint x: 47, startPoint y: 113, endPoint x: 52, endPoint y: 109, distance: 7.1
click at [52, 108] on span "Entrance lobby" at bounding box center [47, 111] width 35 height 6
click at [59, 112] on span "Entrance lobby" at bounding box center [47, 111] width 35 height 6
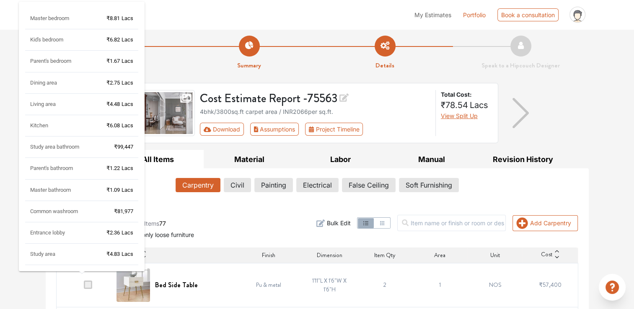
scroll to position [0, 0]
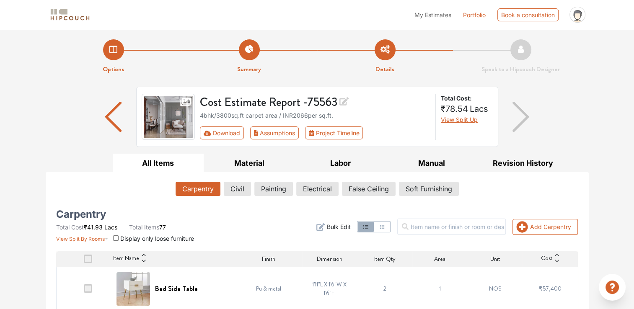
click at [267, 220] on div "Add Carpentry Filter Bulk Edit" at bounding box center [405, 227] width 355 height 32
click at [350, 227] on span "Bulk Edit" at bounding box center [339, 227] width 24 height 9
click at [557, 257] on icon at bounding box center [557, 255] width 6 height 6
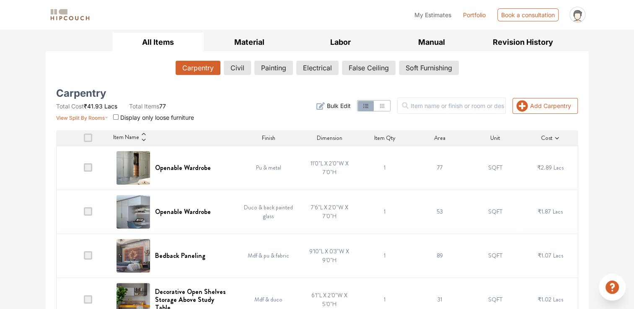
scroll to position [126, 0]
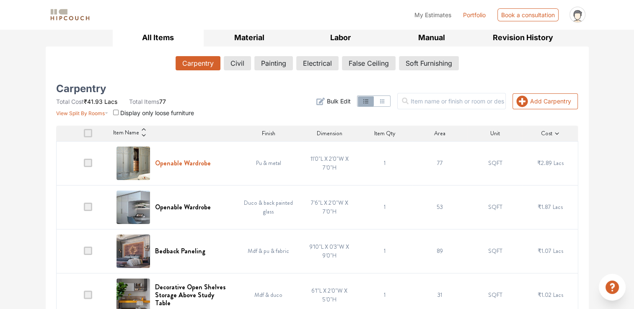
click at [209, 165] on h6 "Openable Wardrobe" at bounding box center [183, 163] width 56 height 8
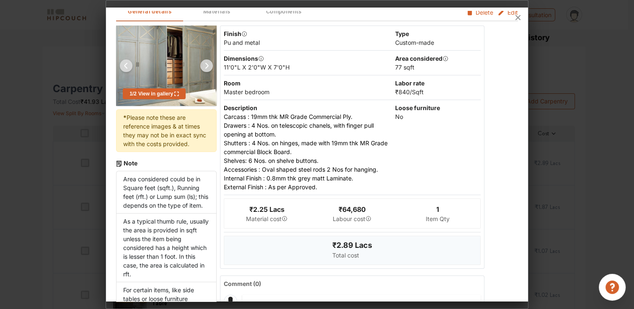
scroll to position [0, 0]
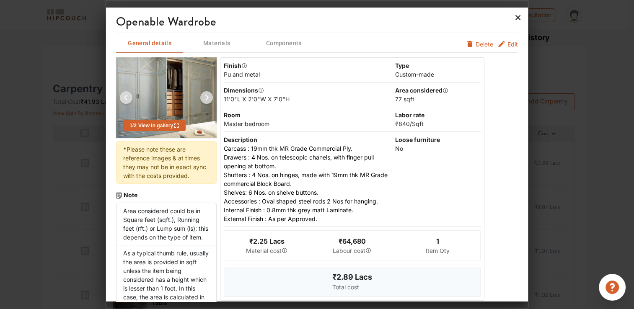
click at [518, 18] on icon at bounding box center [518, 17] width 5 height 5
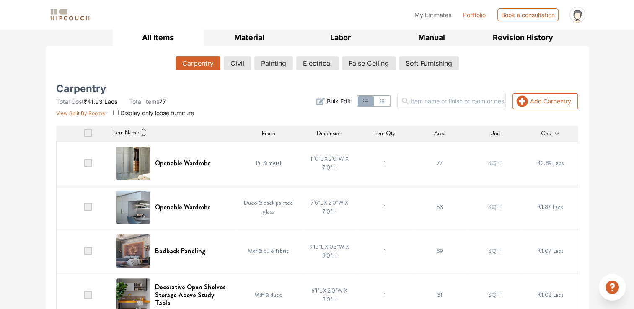
click at [579, 16] on icon at bounding box center [577, 16] width 6 height 6
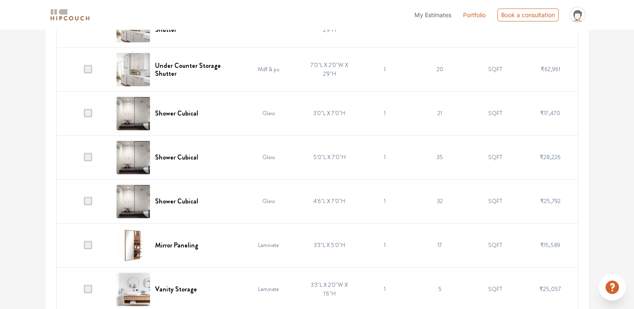
scroll to position [880, 0]
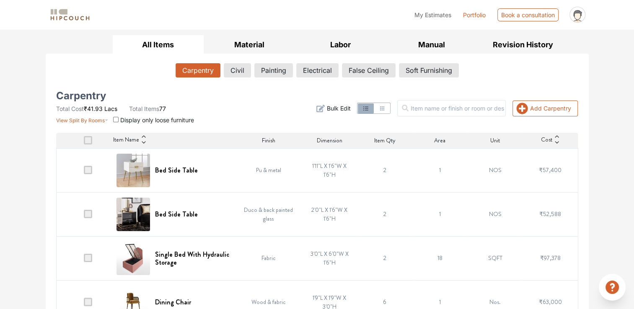
scroll to position [0, 0]
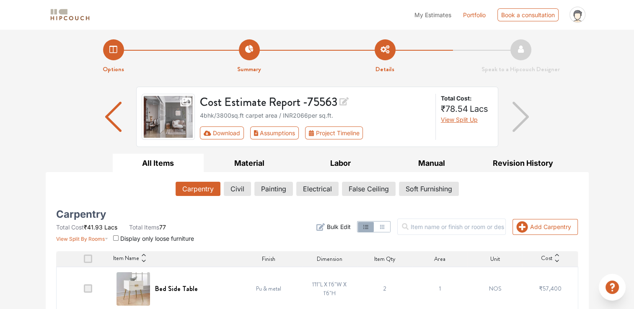
click at [226, 13] on div "My Estimates Portfolio Book a consultation profile pic Upload Boq Logout" at bounding box center [343, 14] width 491 height 23
click at [220, 12] on div "My Estimates Portfolio Book a consultation profile pic Upload Boq Logout" at bounding box center [343, 14] width 491 height 23
click at [68, 13] on img at bounding box center [70, 15] width 42 height 15
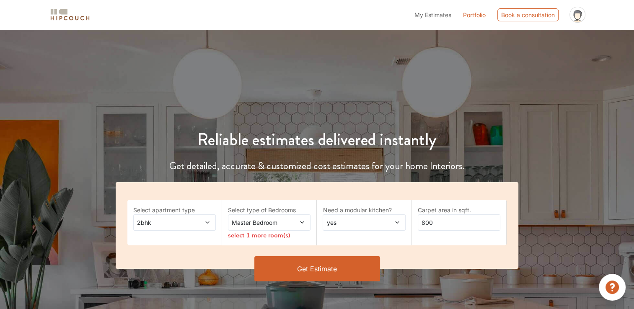
click at [434, 14] on span "My Estimates" at bounding box center [433, 14] width 37 height 7
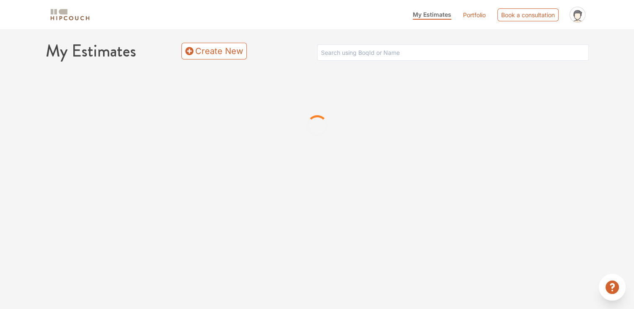
click at [70, 16] on img at bounding box center [70, 15] width 42 height 15
